Goal: Information Seeking & Learning: Find specific page/section

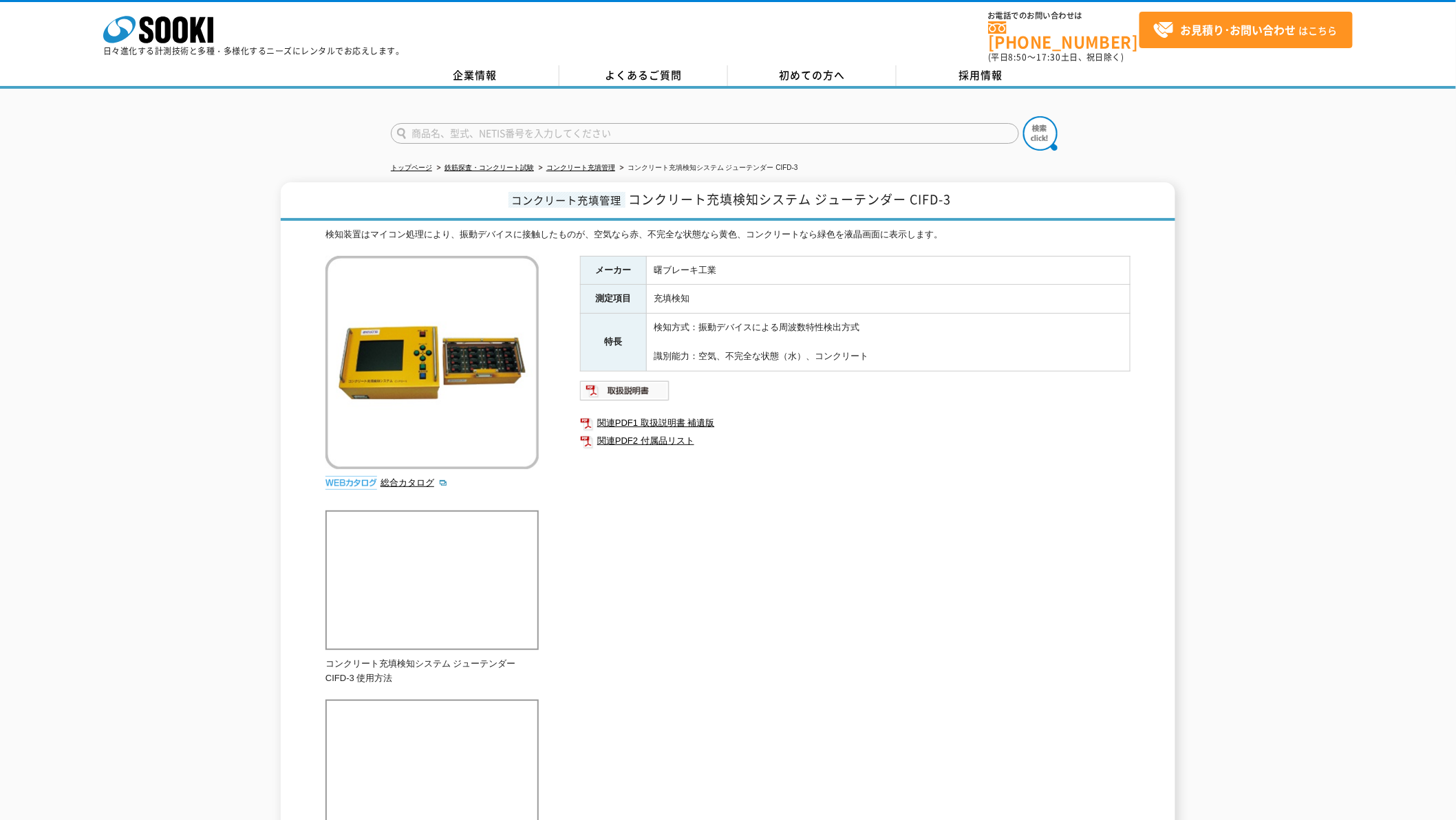
click at [559, 123] on input "text" at bounding box center [705, 133] width 628 height 21
type input "AAQ"
click at [1023, 116] on button at bounding box center [1040, 133] width 34 height 34
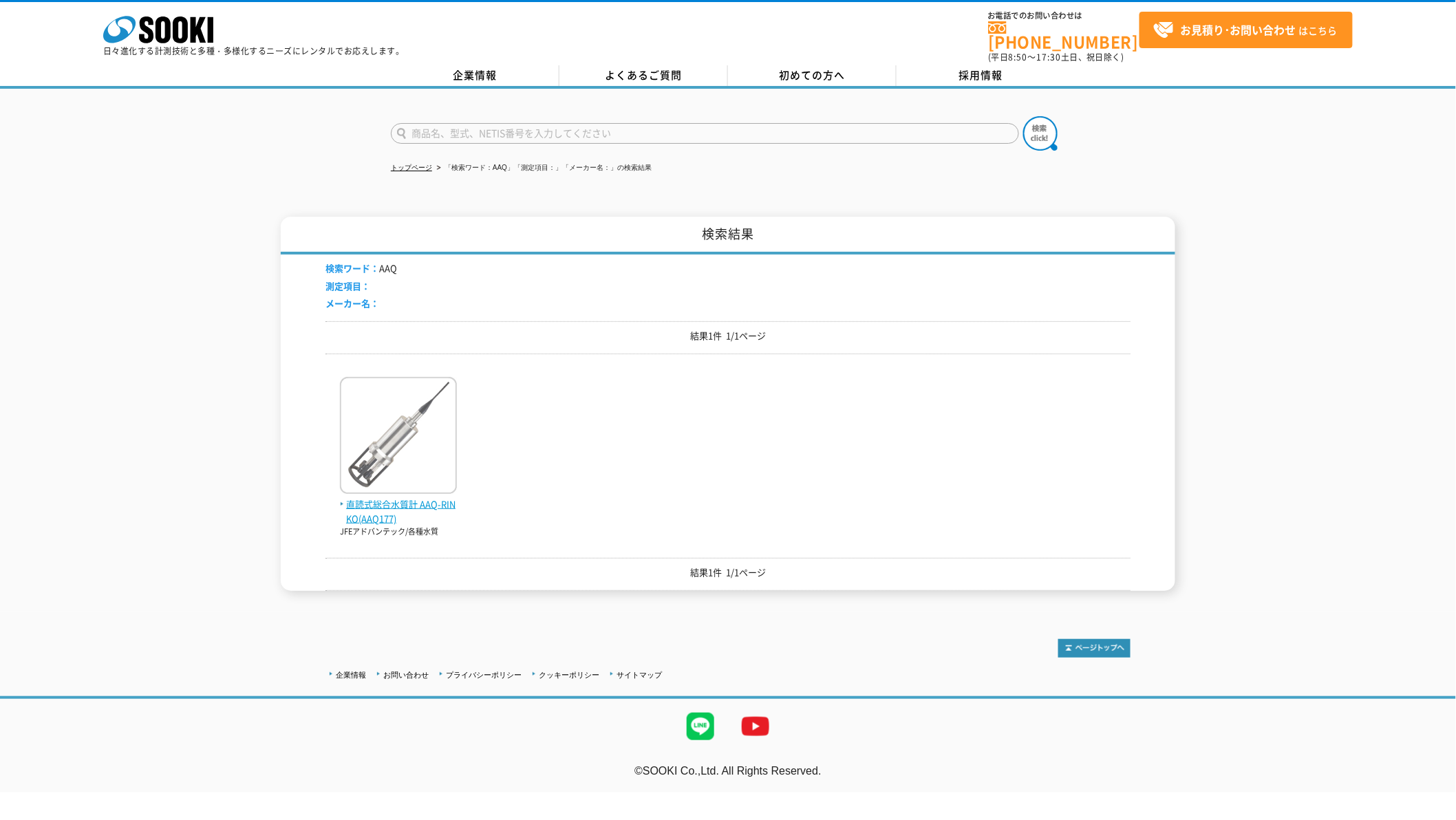
click at [410, 438] on img at bounding box center [398, 436] width 117 height 120
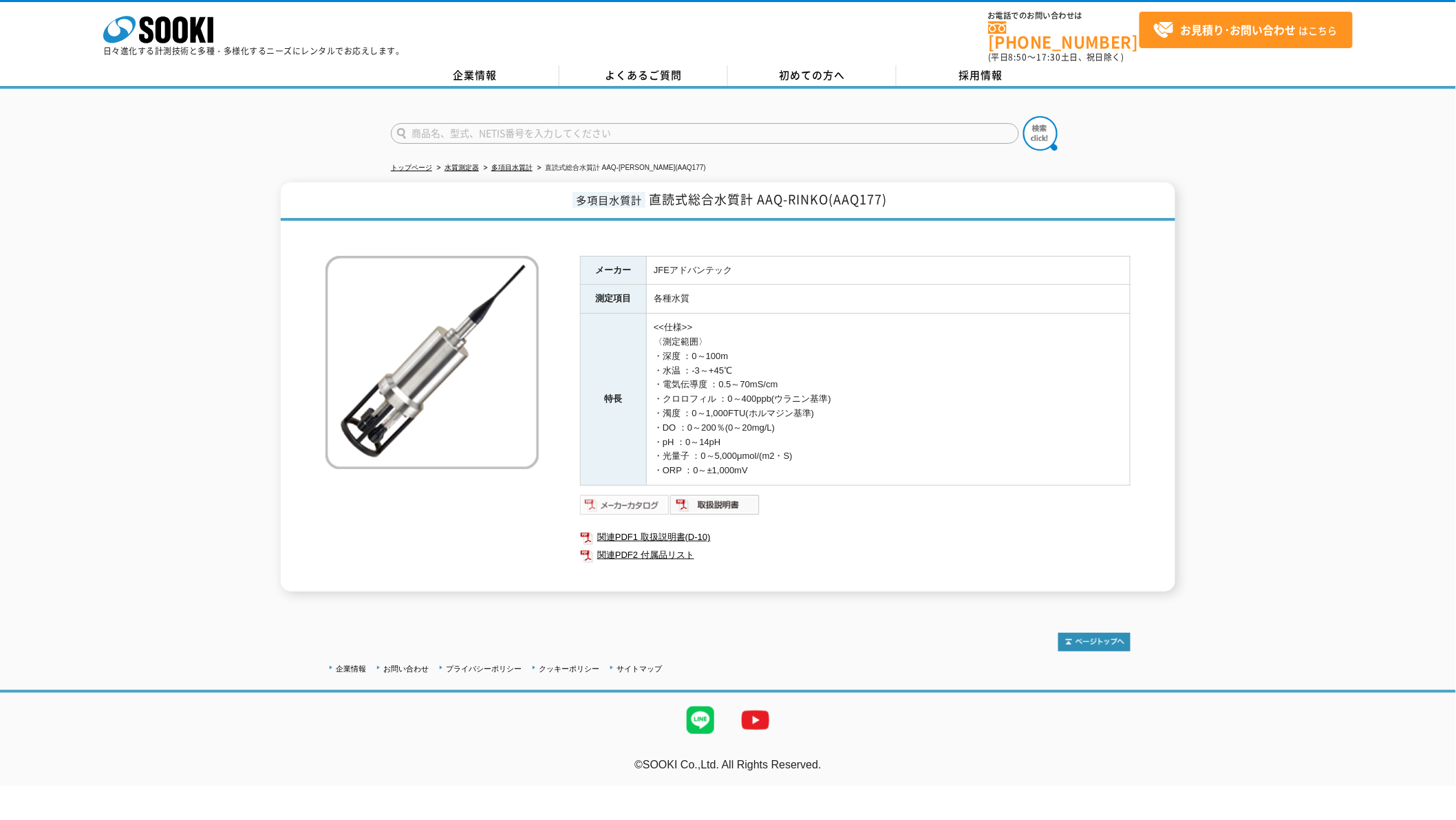
click at [650, 494] on img at bounding box center [625, 505] width 90 height 22
